Goal: Information Seeking & Learning: Learn about a topic

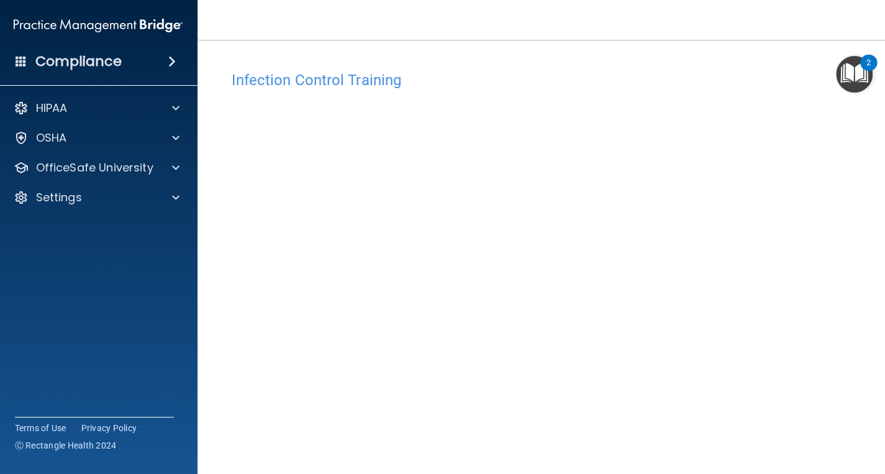
scroll to position [57, 0]
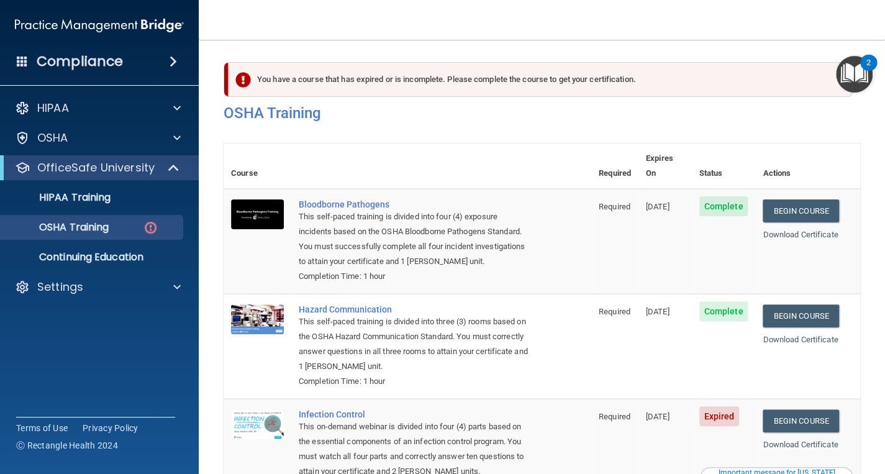
scroll to position [171, 0]
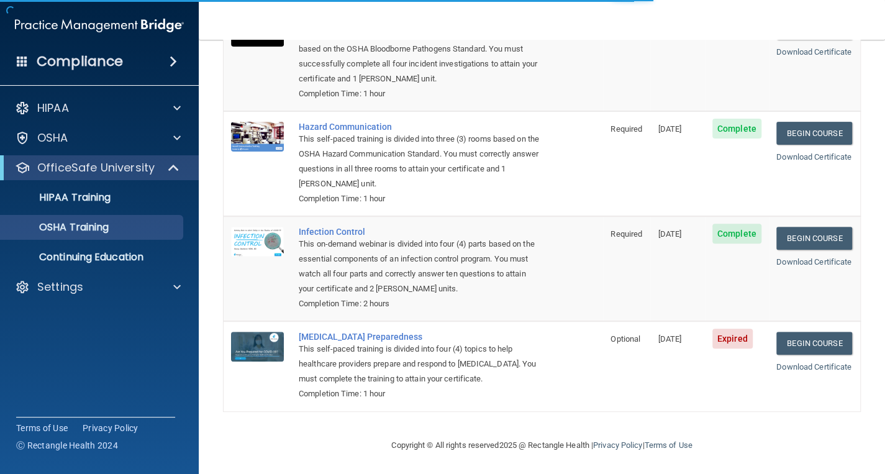
scroll to position [136, 0]
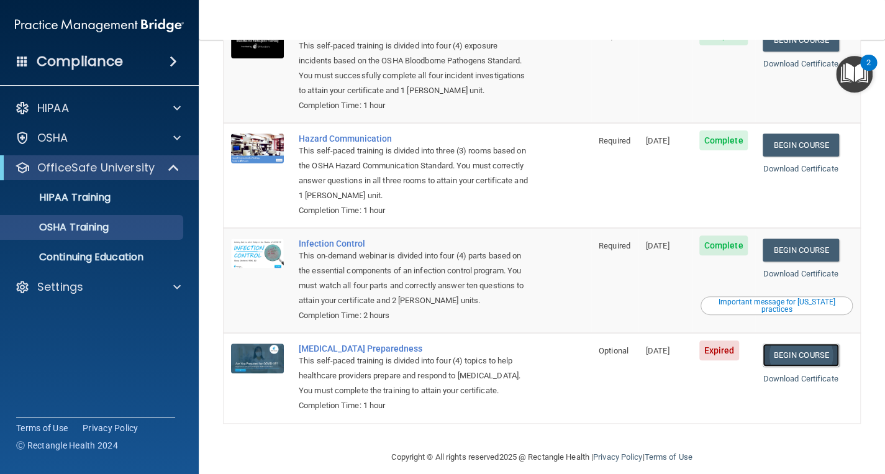
click at [806, 343] on link "Begin Course" at bounding box center [800, 354] width 76 height 23
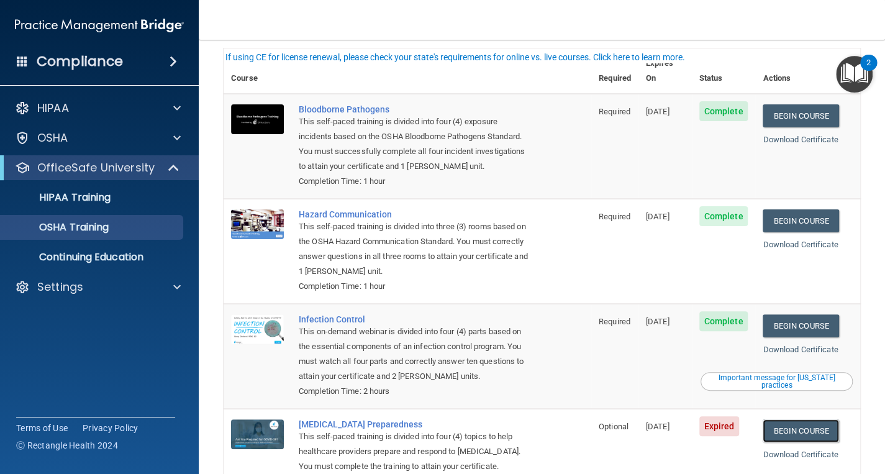
scroll to position [0, 0]
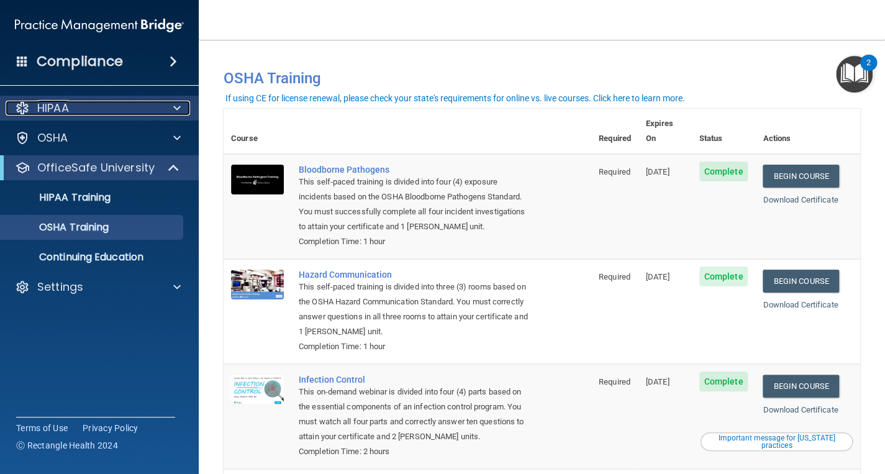
click at [68, 111] on p "HIPAA" at bounding box center [53, 108] width 32 height 15
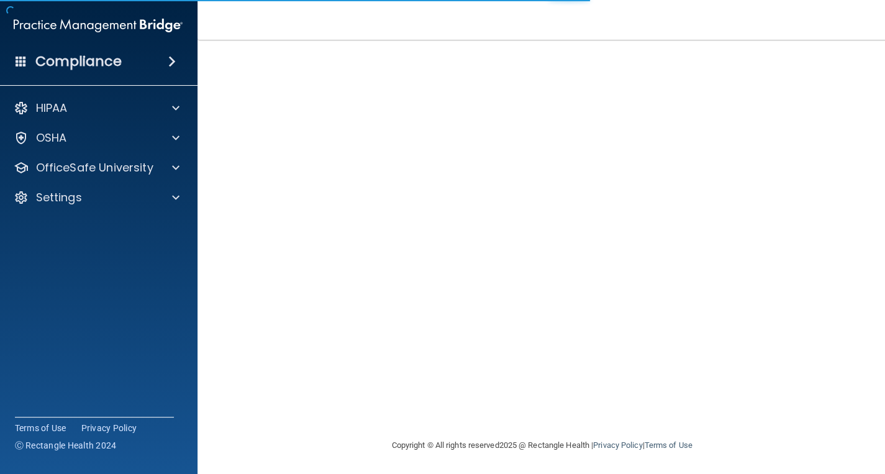
scroll to position [57, 0]
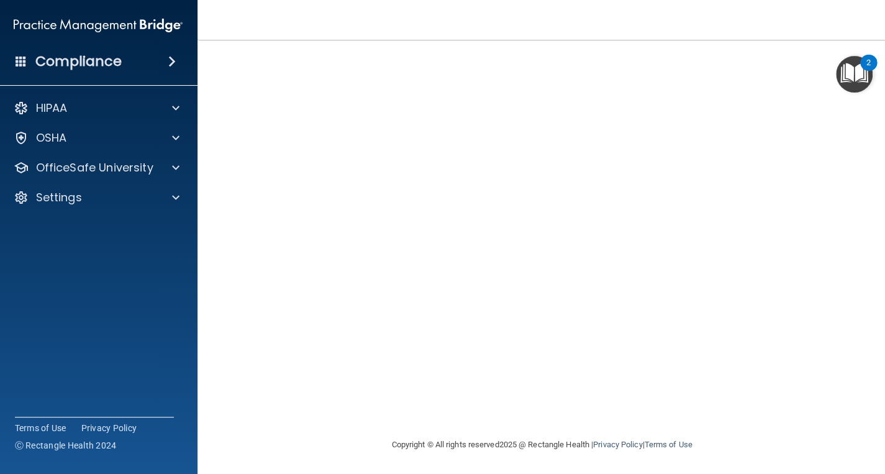
click at [101, 222] on accordion "HIPAA Documents and Policies Report an Incident Business Associates Emergency P…" at bounding box center [98, 202] width 199 height 222
